Goal: Task Accomplishment & Management: Use online tool/utility

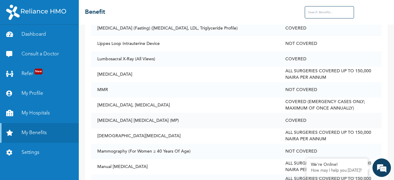
scroll to position [1549, 0]
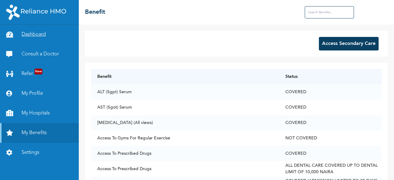
click at [35, 37] on link "Dashboard" at bounding box center [39, 35] width 79 height 20
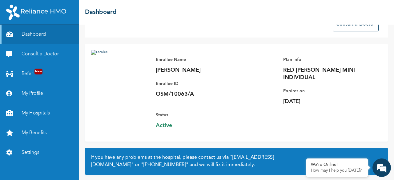
scroll to position [62, 0]
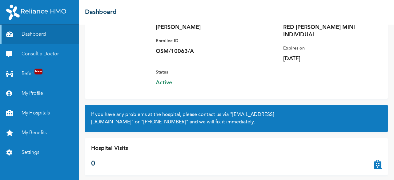
click at [94, 159] on p "0" at bounding box center [109, 164] width 37 height 10
click at [103, 144] on p "Hospital Visits" at bounding box center [109, 148] width 37 height 8
click at [372, 159] on div "We're Online! How may I help you [DATE]?" at bounding box center [381, 167] width 18 height 18
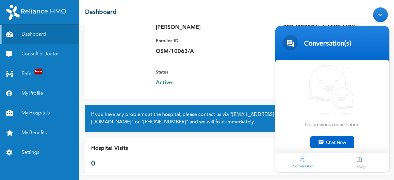
click at [213, 142] on div "Hospital Visits 0" at bounding box center [236, 156] width 303 height 37
click at [381, 18] on div "Minimize live chat window" at bounding box center [380, 14] width 15 height 15
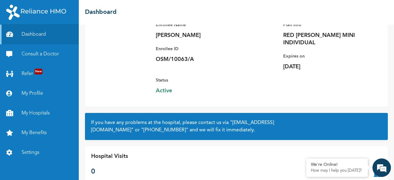
scroll to position [62, 0]
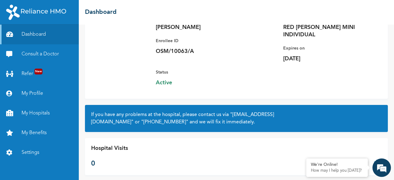
click at [374, 156] on icon at bounding box center [378, 156] width 8 height 25
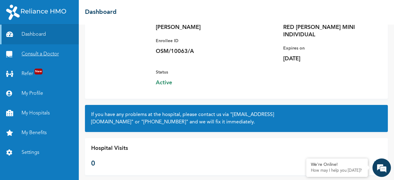
click at [42, 52] on link "Consult a Doctor" at bounding box center [39, 54] width 79 height 20
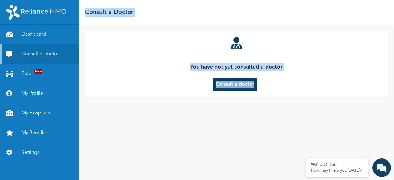
click at [121, 97] on div "You have not yet consulted a doctor Consult a doctor" at bounding box center [236, 102] width 315 height 155
